Goal: Task Accomplishment & Management: Use online tool/utility

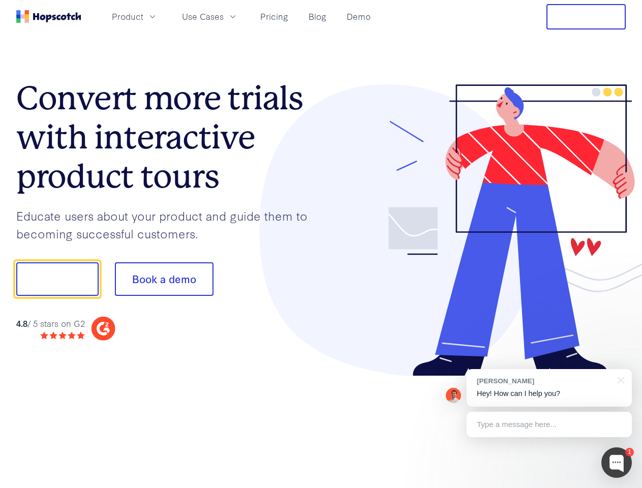
click at [321, 244] on div at bounding box center [473, 230] width 305 height 292
click at [143, 16] on span "Product" at bounding box center [128, 16] width 32 height 13
click at [224, 16] on span "Use Cases" at bounding box center [203, 16] width 42 height 13
click at [586, 17] on button "Free Trial" at bounding box center [586, 16] width 79 height 25
click at [57, 279] on button "Show me!" at bounding box center [57, 279] width 82 height 34
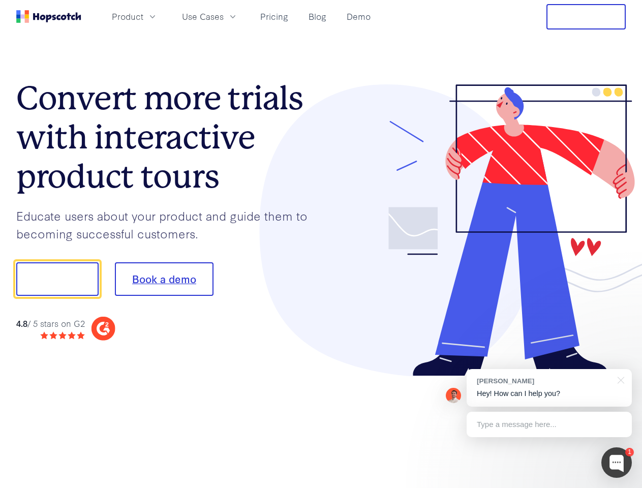
click at [164, 279] on button "Book a demo" at bounding box center [164, 279] width 99 height 34
click at [617, 463] on div at bounding box center [617, 462] width 31 height 31
click at [549, 388] on div "[PERSON_NAME] Hey! How can I help you?" at bounding box center [549, 388] width 165 height 38
click at [619, 379] on div at bounding box center [536, 346] width 191 height 203
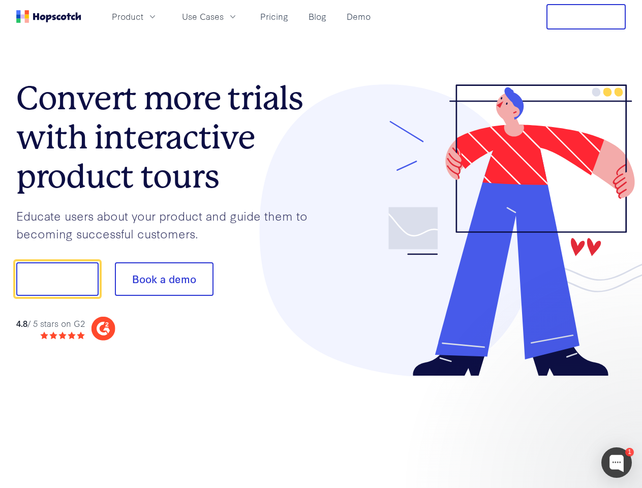
click at [549, 425] on div at bounding box center [536, 346] width 191 height 203
